Goal: Task Accomplishment & Management: Use online tool/utility

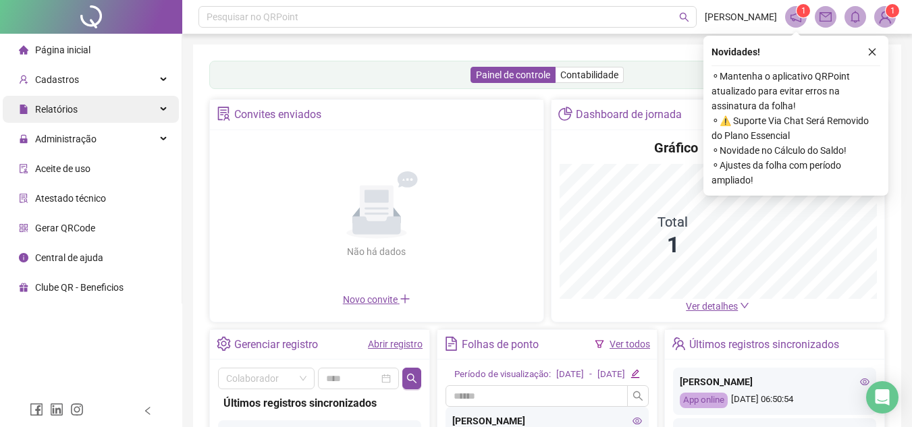
click at [58, 109] on span "Relatórios" at bounding box center [56, 109] width 43 height 11
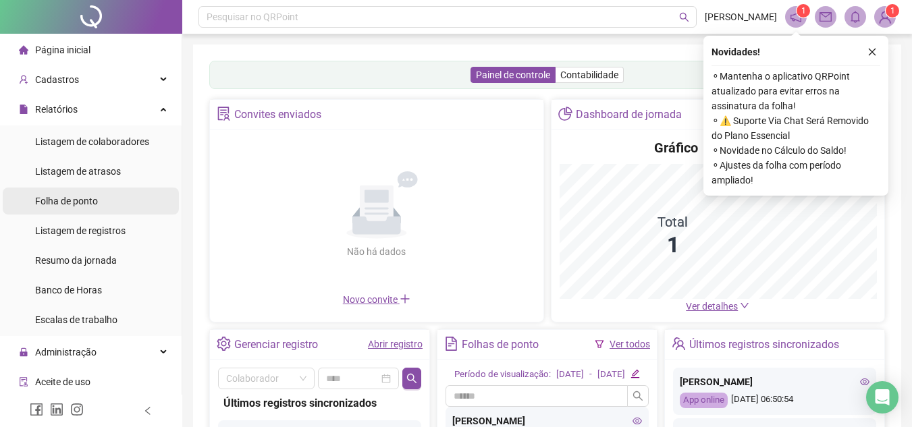
click at [64, 201] on span "Folha de ponto" at bounding box center [66, 201] width 63 height 11
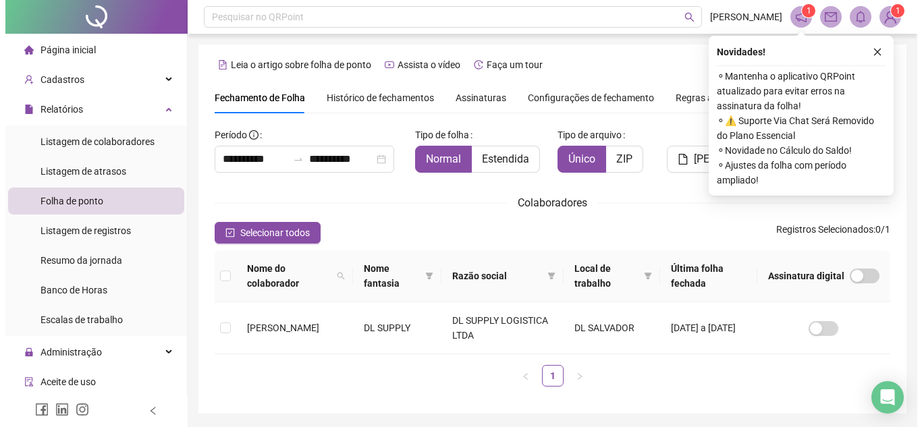
scroll to position [45, 0]
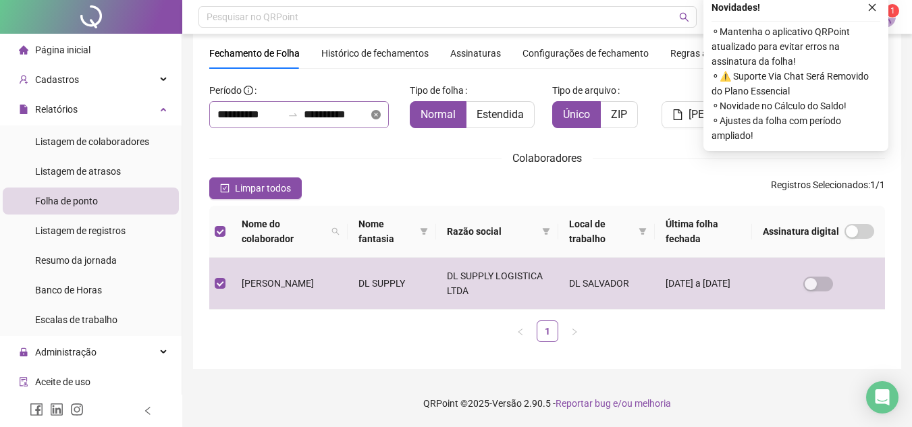
click at [381, 116] on icon "close-circle" at bounding box center [375, 114] width 9 height 9
click at [342, 107] on input at bounding box center [336, 115] width 65 height 16
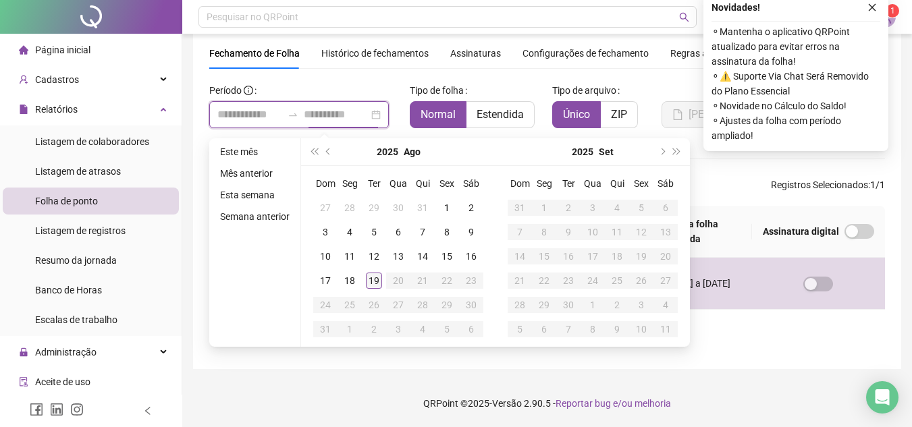
type input "**********"
click at [445, 205] on div "1" at bounding box center [447, 208] width 16 height 16
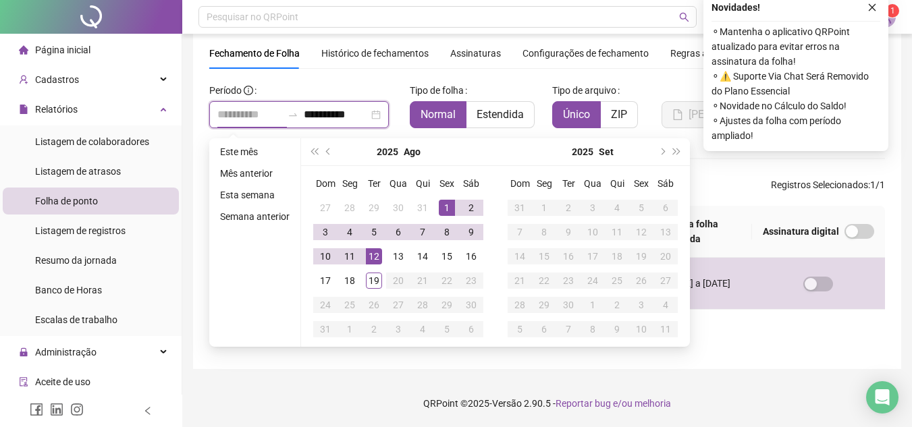
type input "**********"
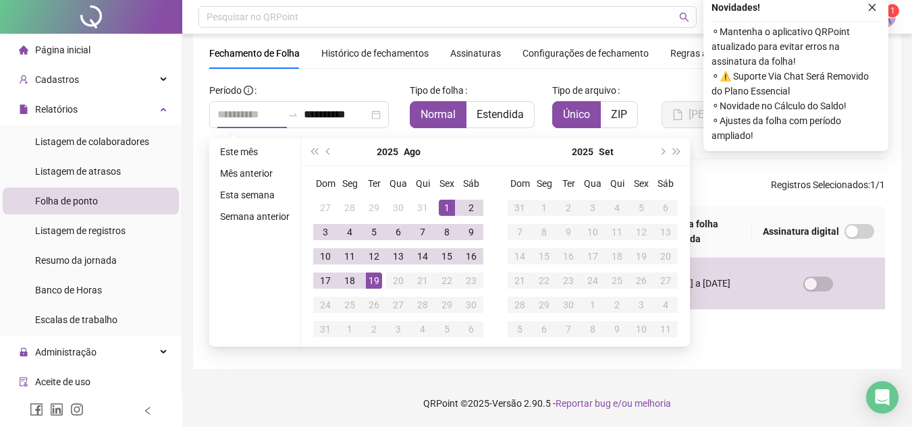
click at [374, 282] on div "19" at bounding box center [374, 281] width 16 height 16
type input "**********"
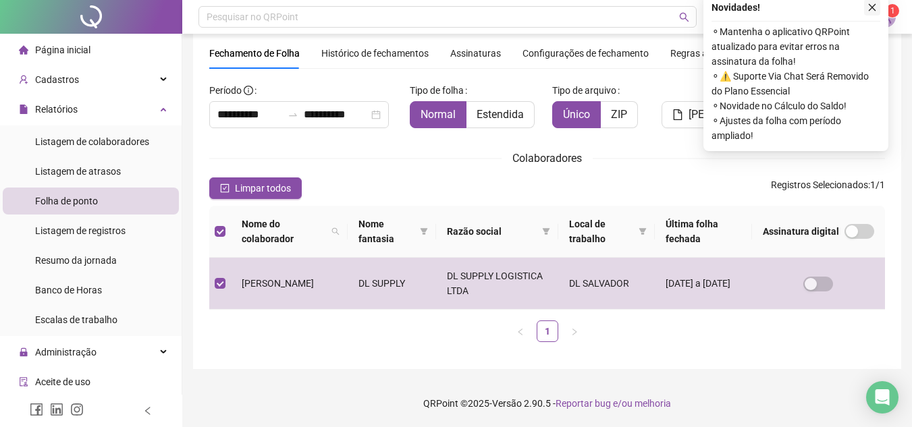
click at [869, 11] on icon "close" at bounding box center [872, 7] width 9 height 9
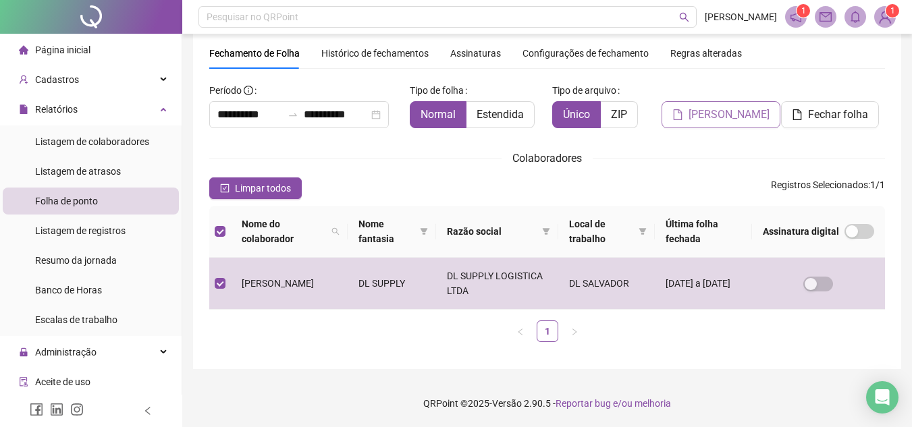
click at [709, 120] on span "Gerar espelho" at bounding box center [729, 115] width 81 height 16
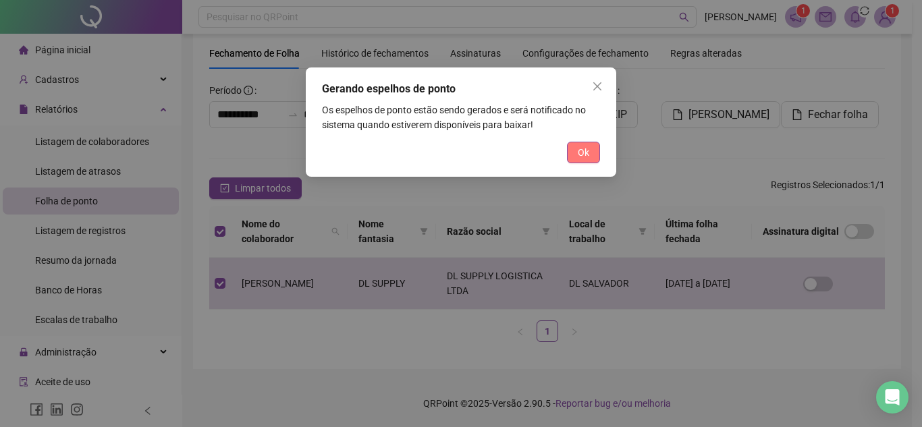
click at [581, 149] on span "Ok" at bounding box center [583, 152] width 11 height 15
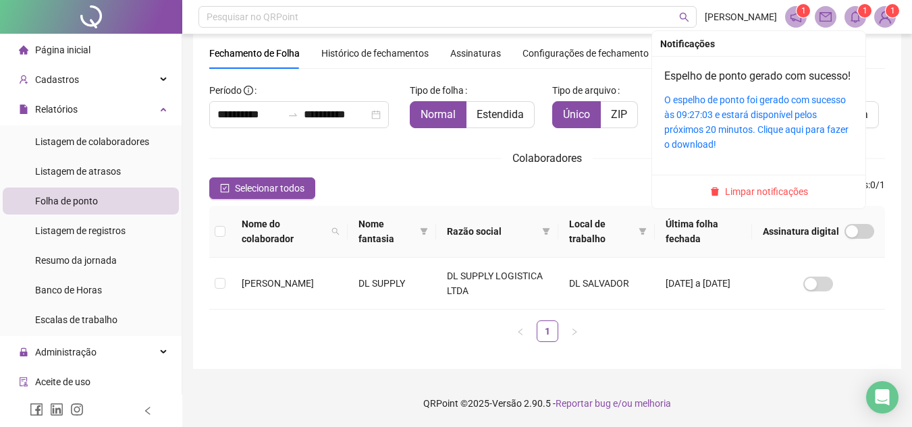
click at [861, 11] on sup "1" at bounding box center [865, 11] width 14 height 14
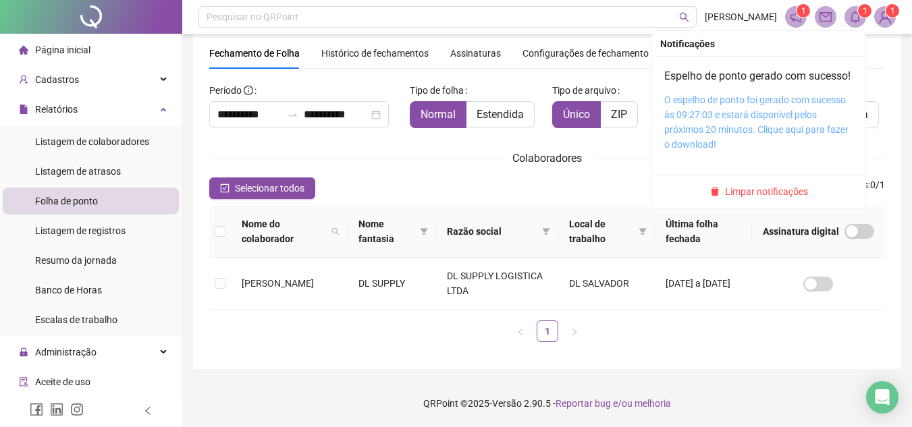
click at [723, 117] on link "O espelho de ponto foi gerado com sucesso às 09:27:03 e estará disponível pelos…" at bounding box center [756, 122] width 184 height 55
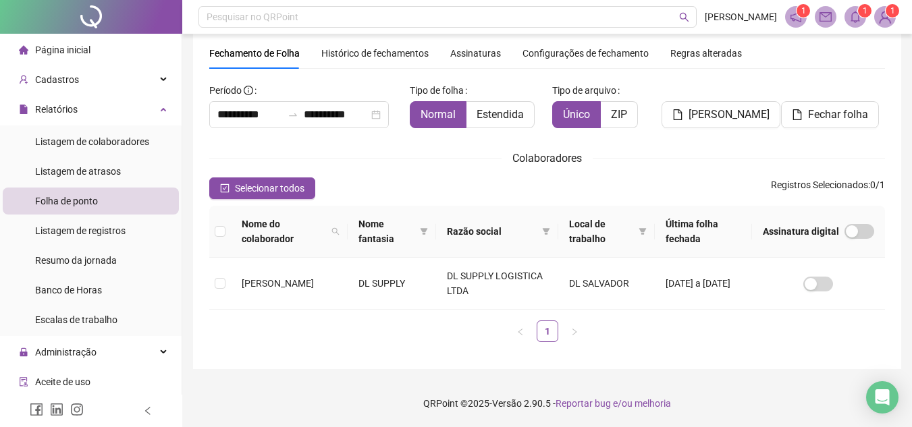
click at [888, 22] on img at bounding box center [885, 17] width 20 height 20
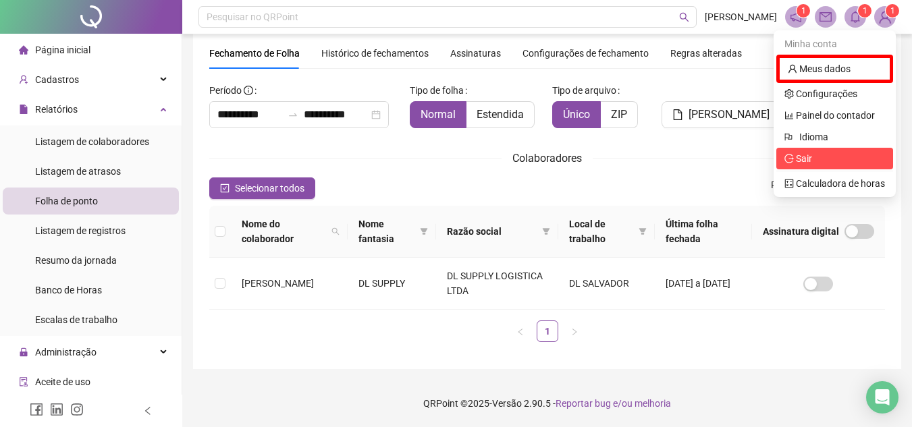
click at [815, 164] on span "Sair" at bounding box center [835, 158] width 101 height 15
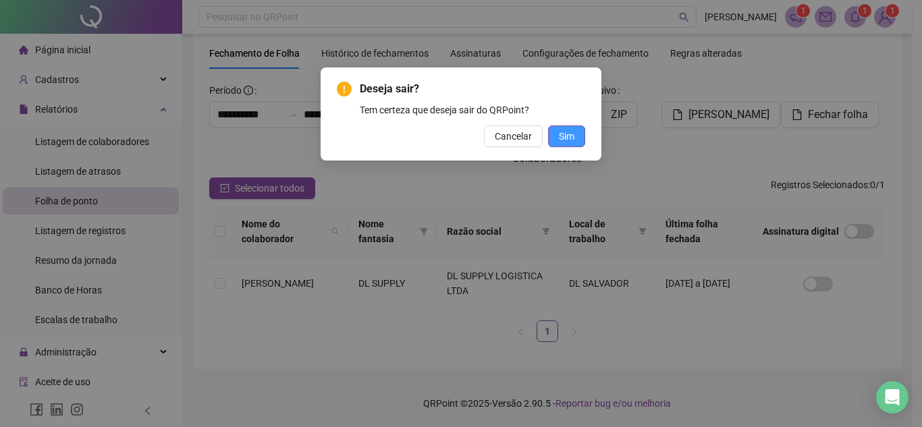
click at [568, 136] on span "Sim" at bounding box center [567, 136] width 16 height 15
